Goal: Task Accomplishment & Management: Manage account settings

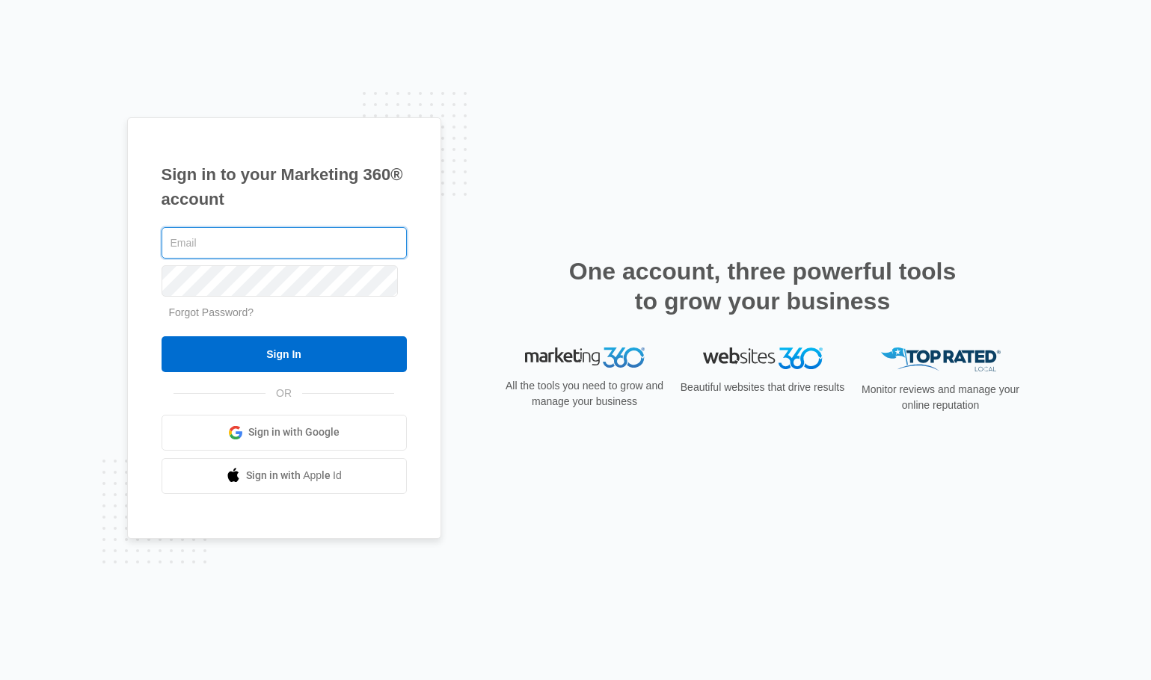
type input "[EMAIL_ADDRESS][DOMAIN_NAME]"
click at [283, 357] on input "Sign In" at bounding box center [284, 354] width 245 height 36
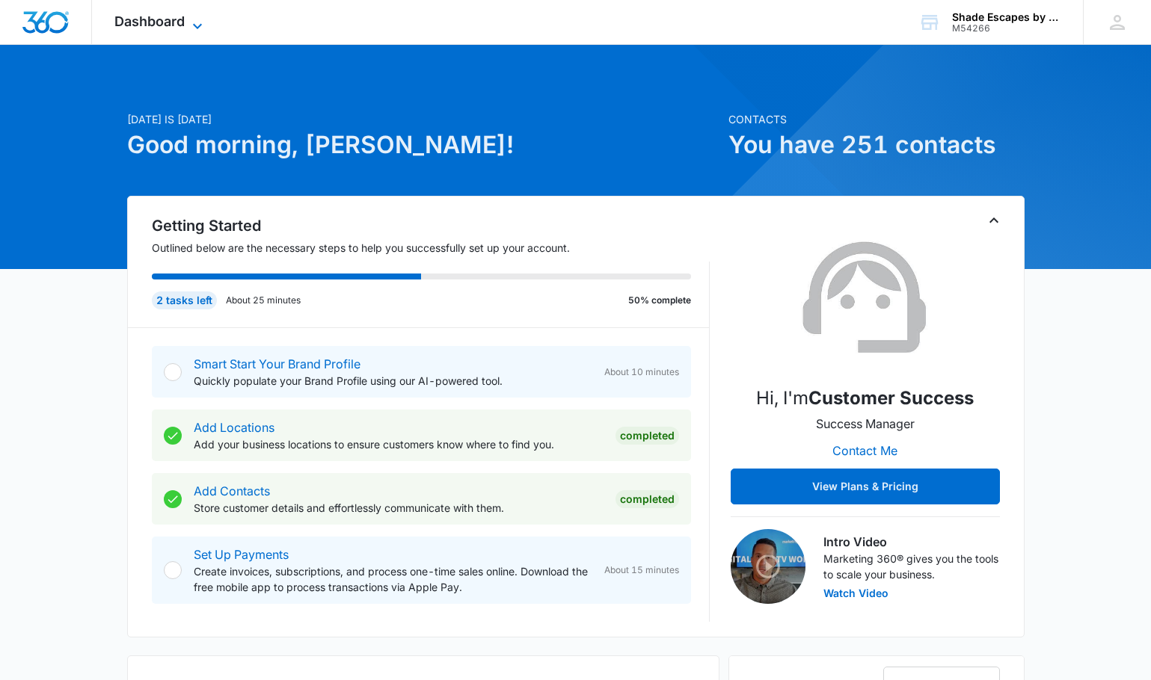
click at [195, 19] on icon at bounding box center [197, 26] width 18 height 18
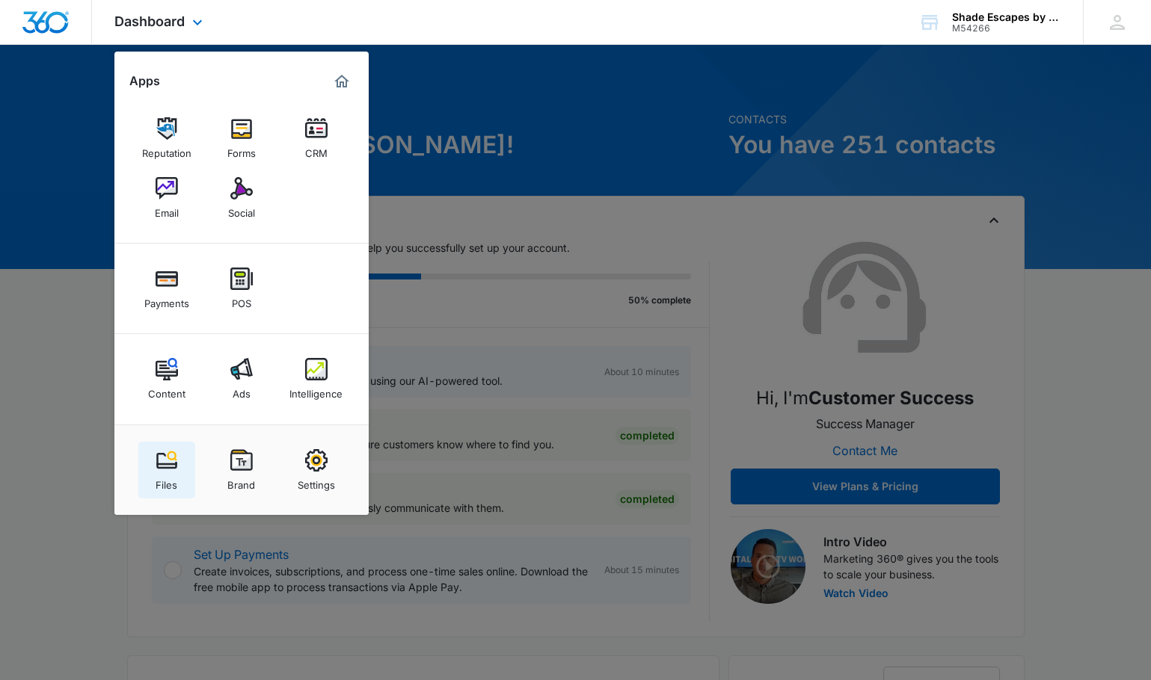
click at [159, 483] on div "Files" at bounding box center [167, 481] width 22 height 19
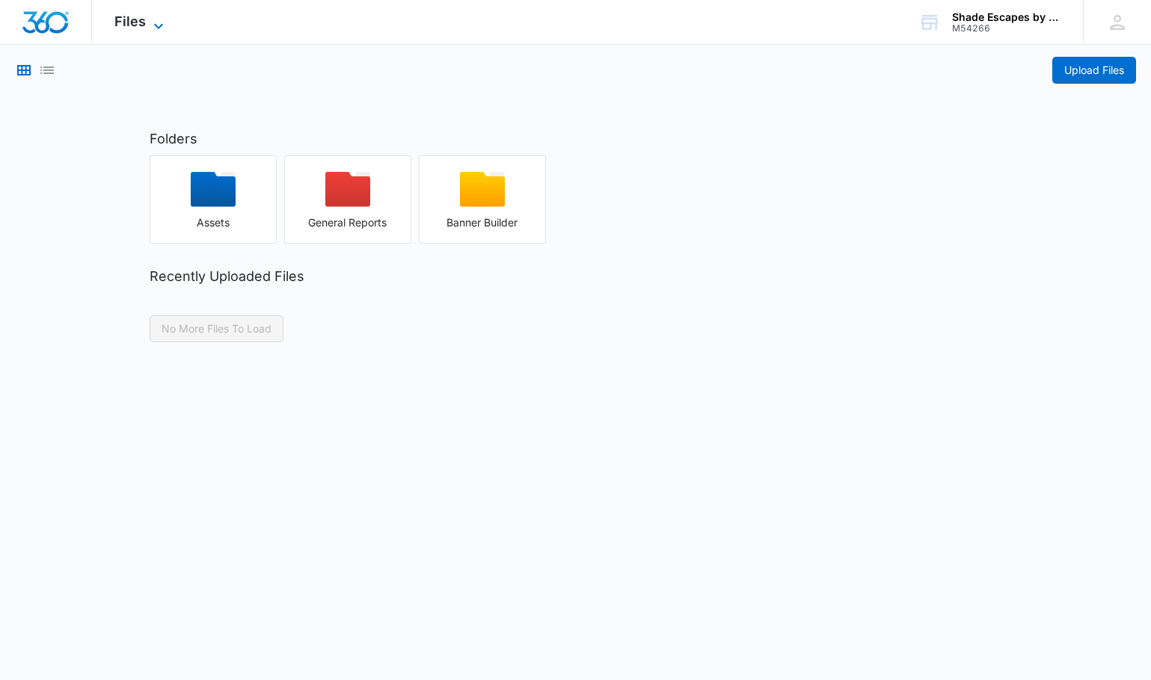
click at [140, 14] on span "Files" at bounding box center [129, 21] width 31 height 16
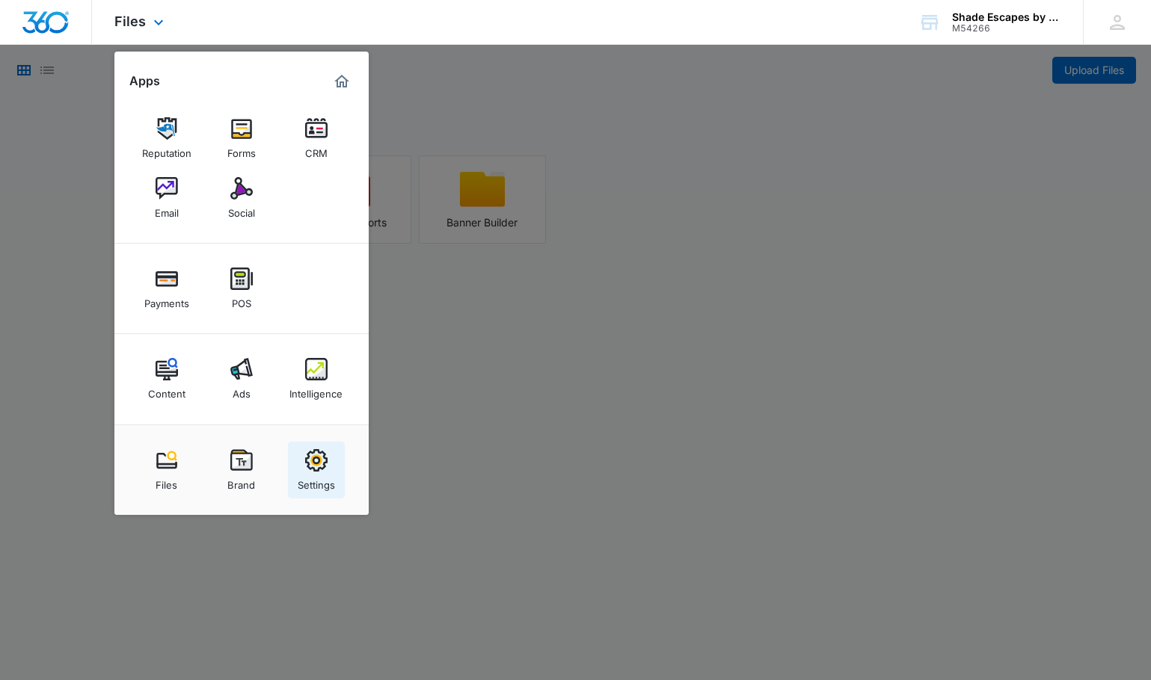
click at [310, 463] on img at bounding box center [316, 460] width 22 height 22
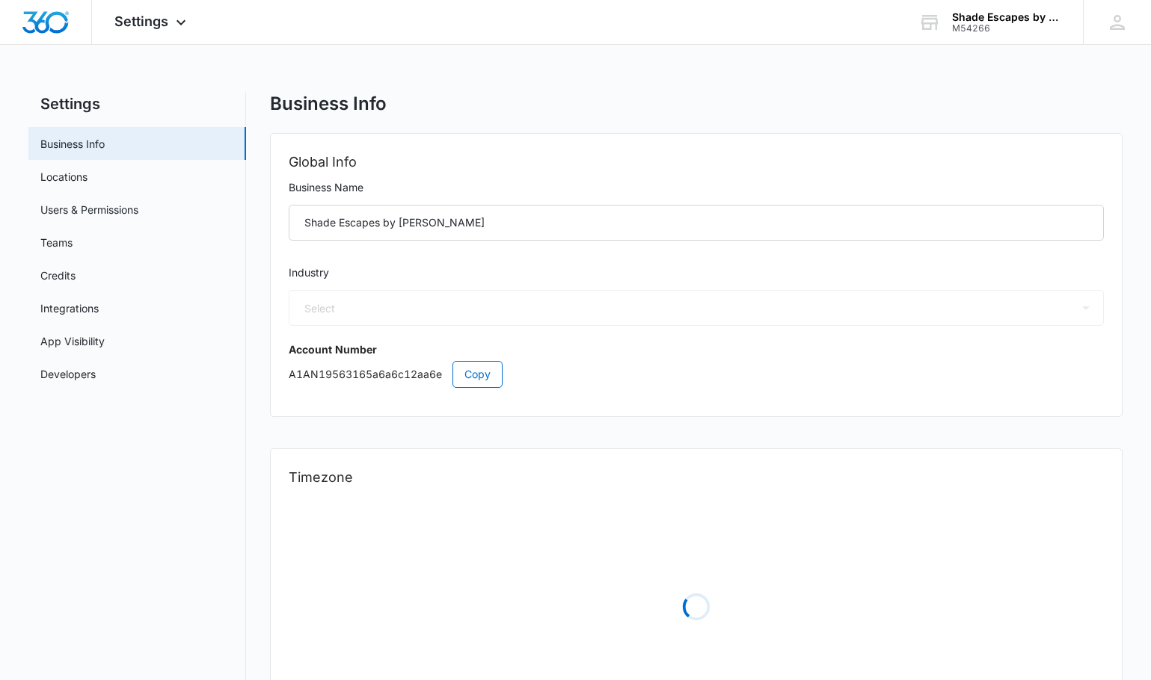
select select "45"
select select "US"
select select "America/Denver"
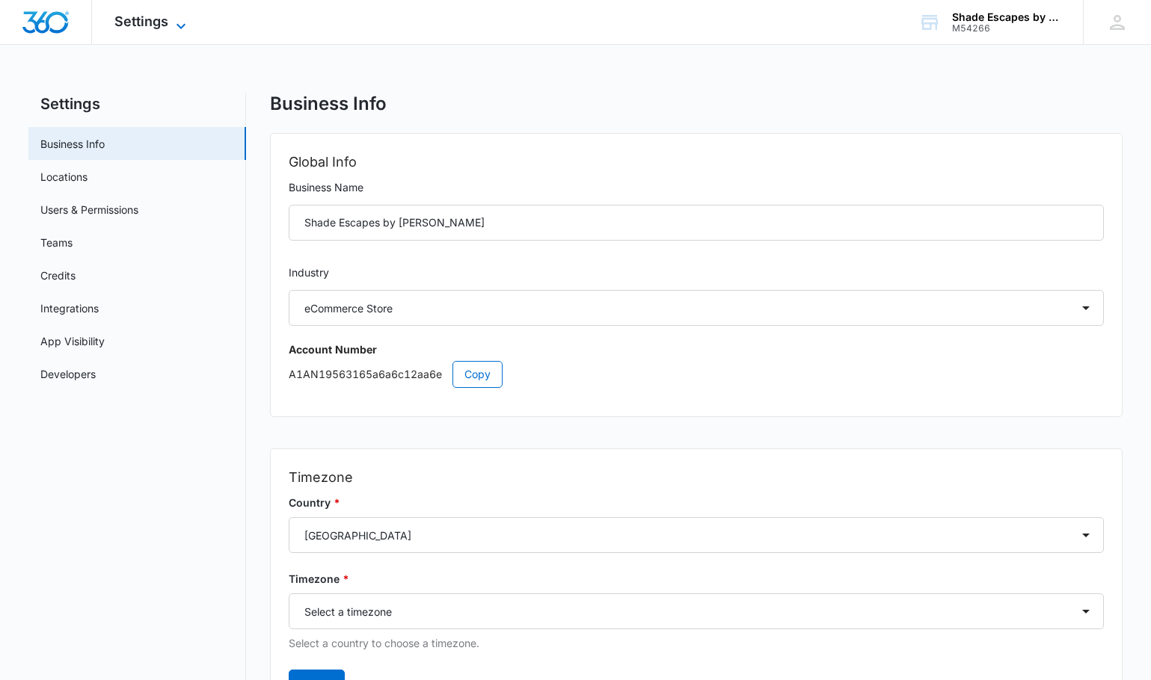
click at [140, 15] on span "Settings" at bounding box center [141, 21] width 54 height 16
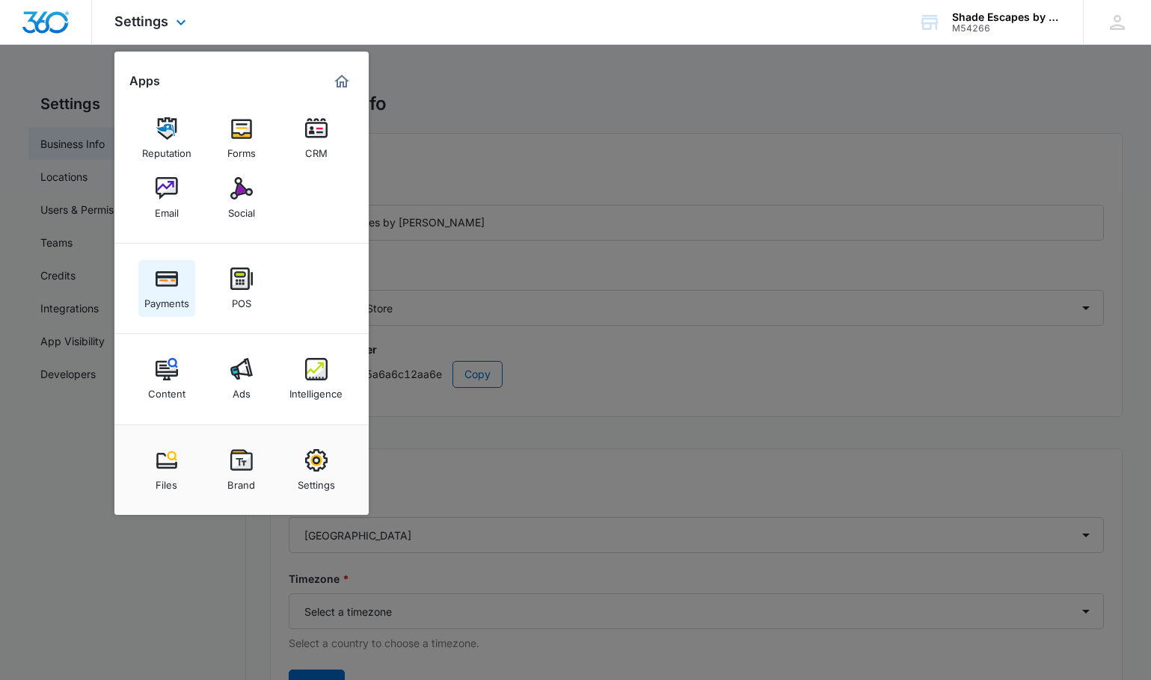
click at [178, 294] on div "Payments" at bounding box center [166, 299] width 45 height 19
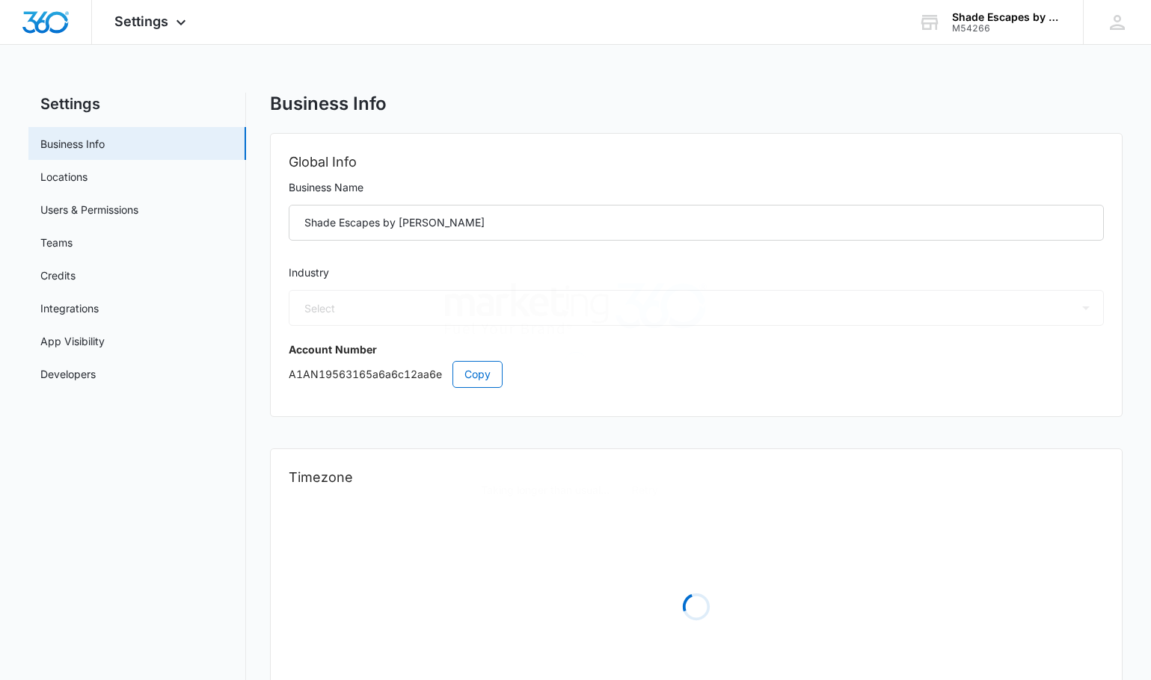
select select "45"
select select "US"
select select "America/Denver"
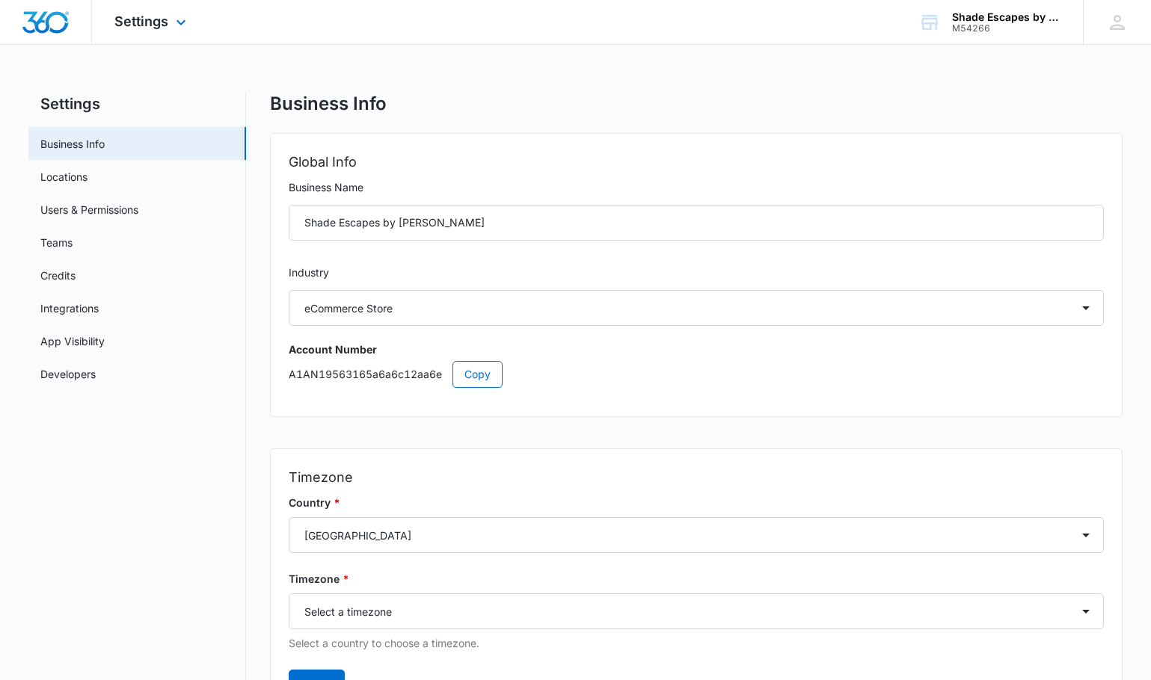
click at [55, 16] on img "Dashboard" at bounding box center [46, 22] width 48 height 22
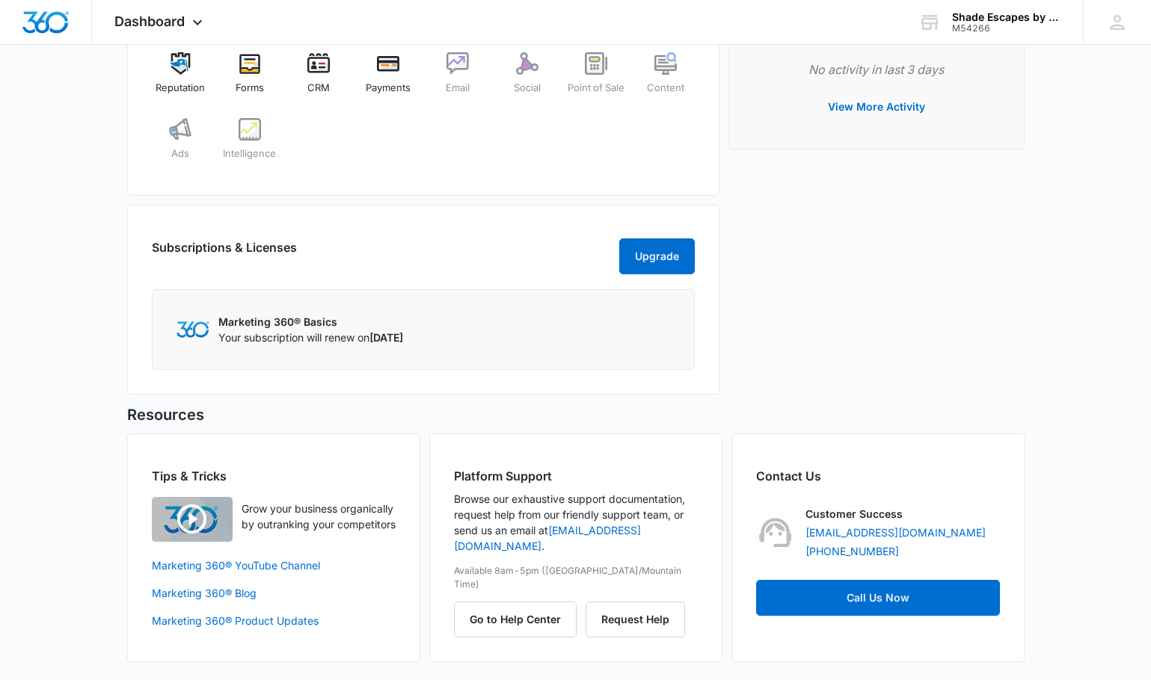
scroll to position [915, 0]
click at [295, 613] on link "Marketing 360® Product Updates" at bounding box center [274, 621] width 244 height 16
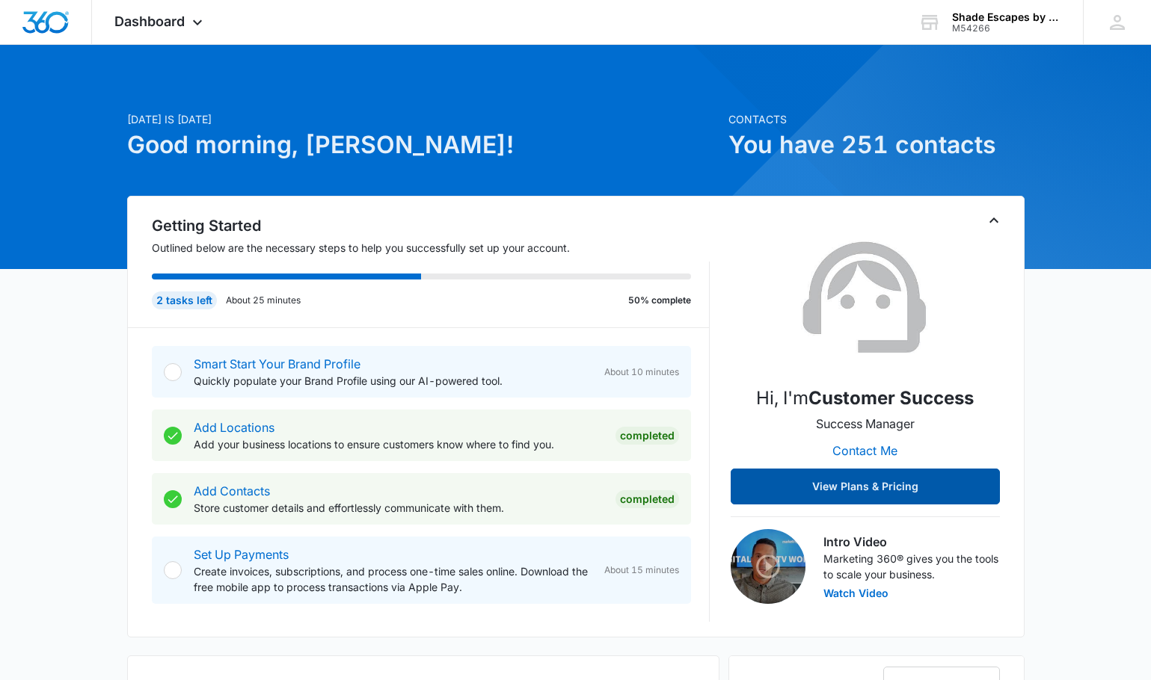
click at [864, 482] on button "View Plans & Pricing" at bounding box center [865, 487] width 269 height 36
